Goal: Register for event/course

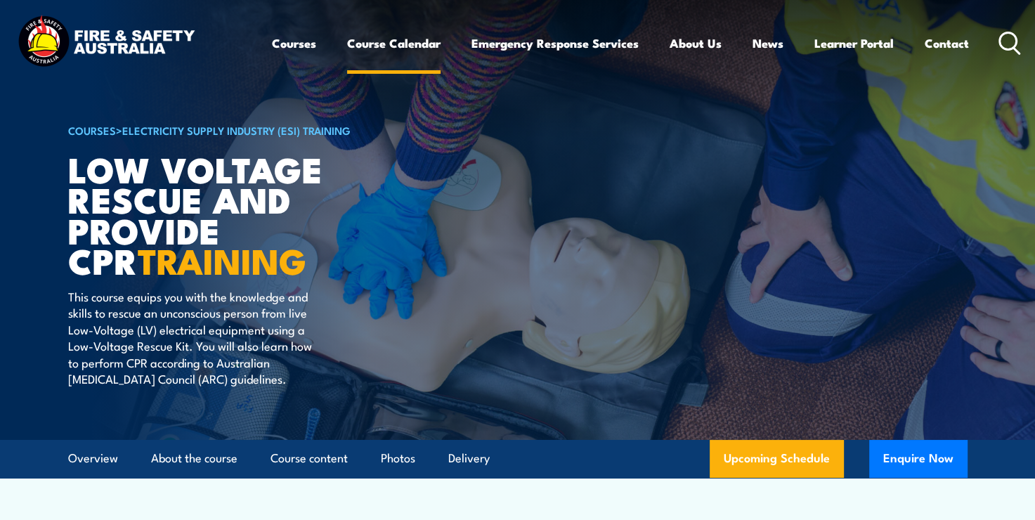
click at [389, 38] on link "Course Calendar" at bounding box center [393, 43] width 93 height 37
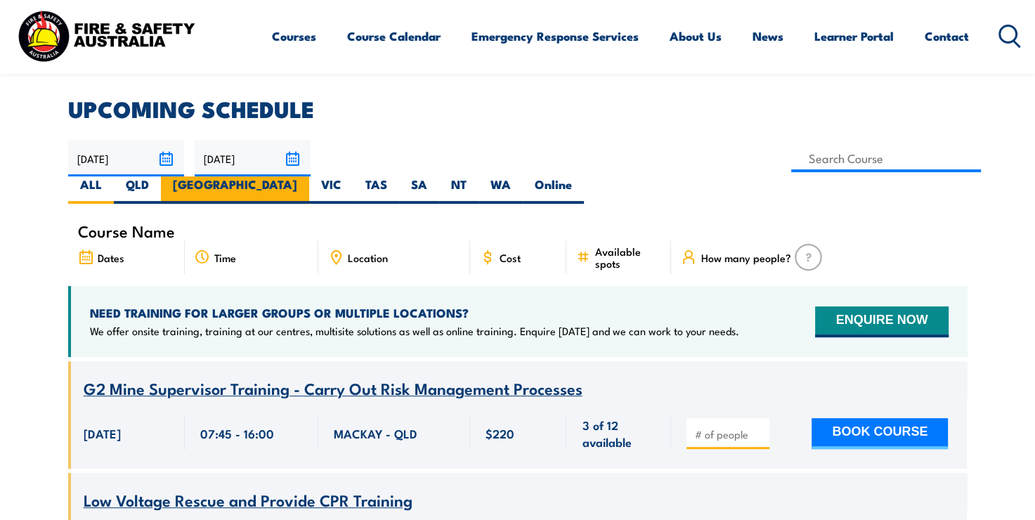
click at [309, 176] on label "[GEOGRAPHIC_DATA]" at bounding box center [235, 189] width 148 height 27
click at [306, 176] on input "[GEOGRAPHIC_DATA]" at bounding box center [301, 180] width 9 height 9
radio input "true"
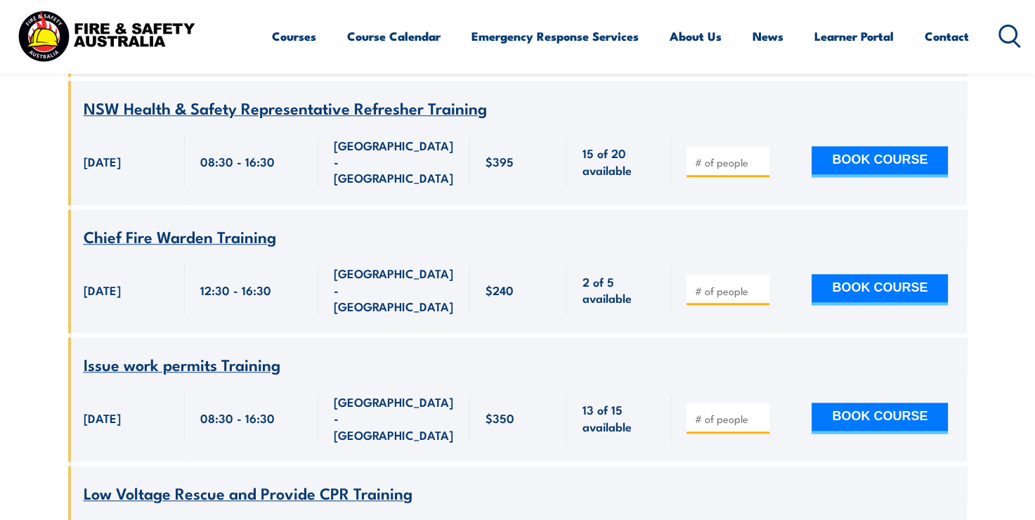
scroll to position [1316, 0]
